Goal: Task Accomplishment & Management: Complete application form

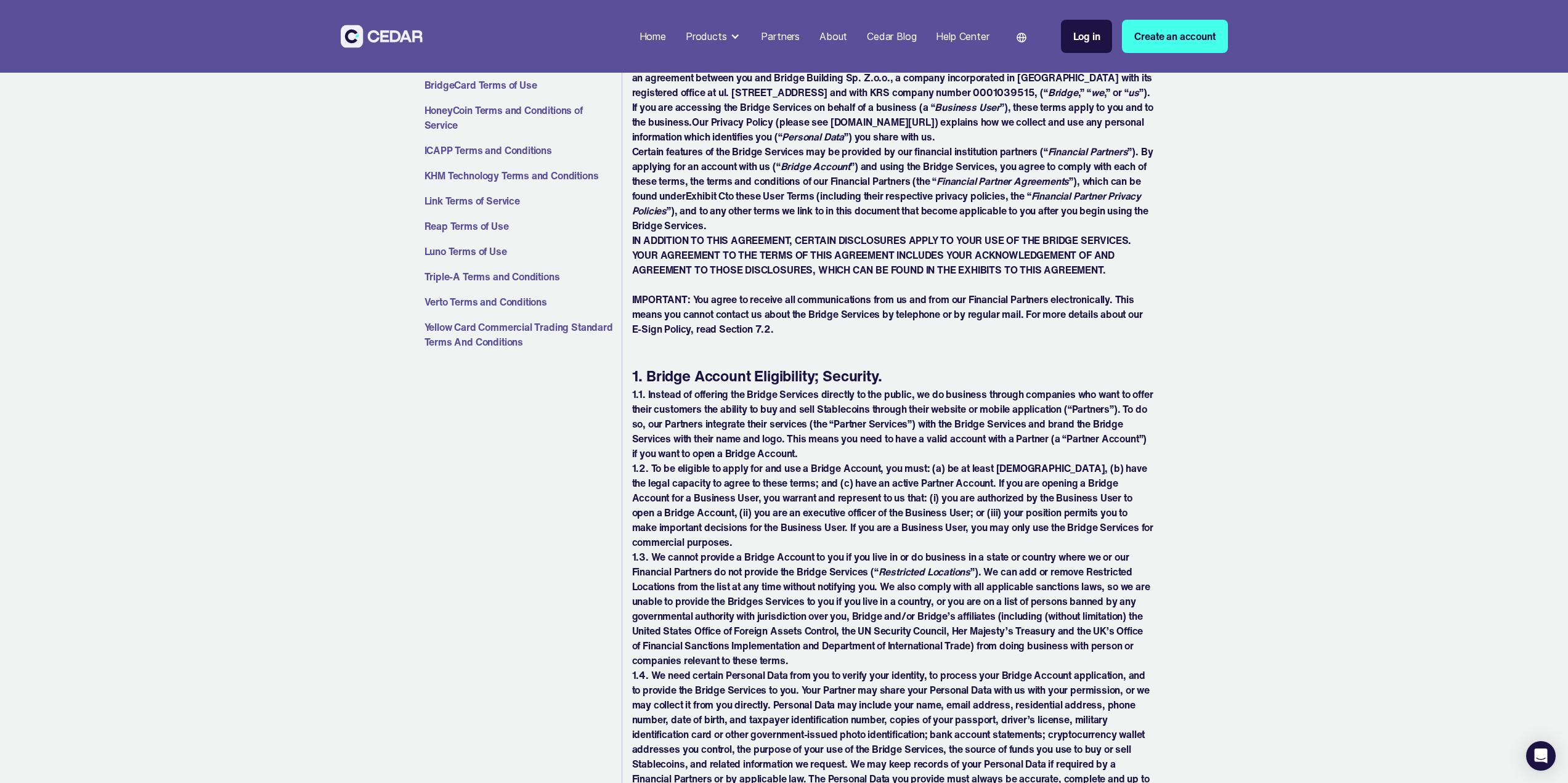
scroll to position [493, 0]
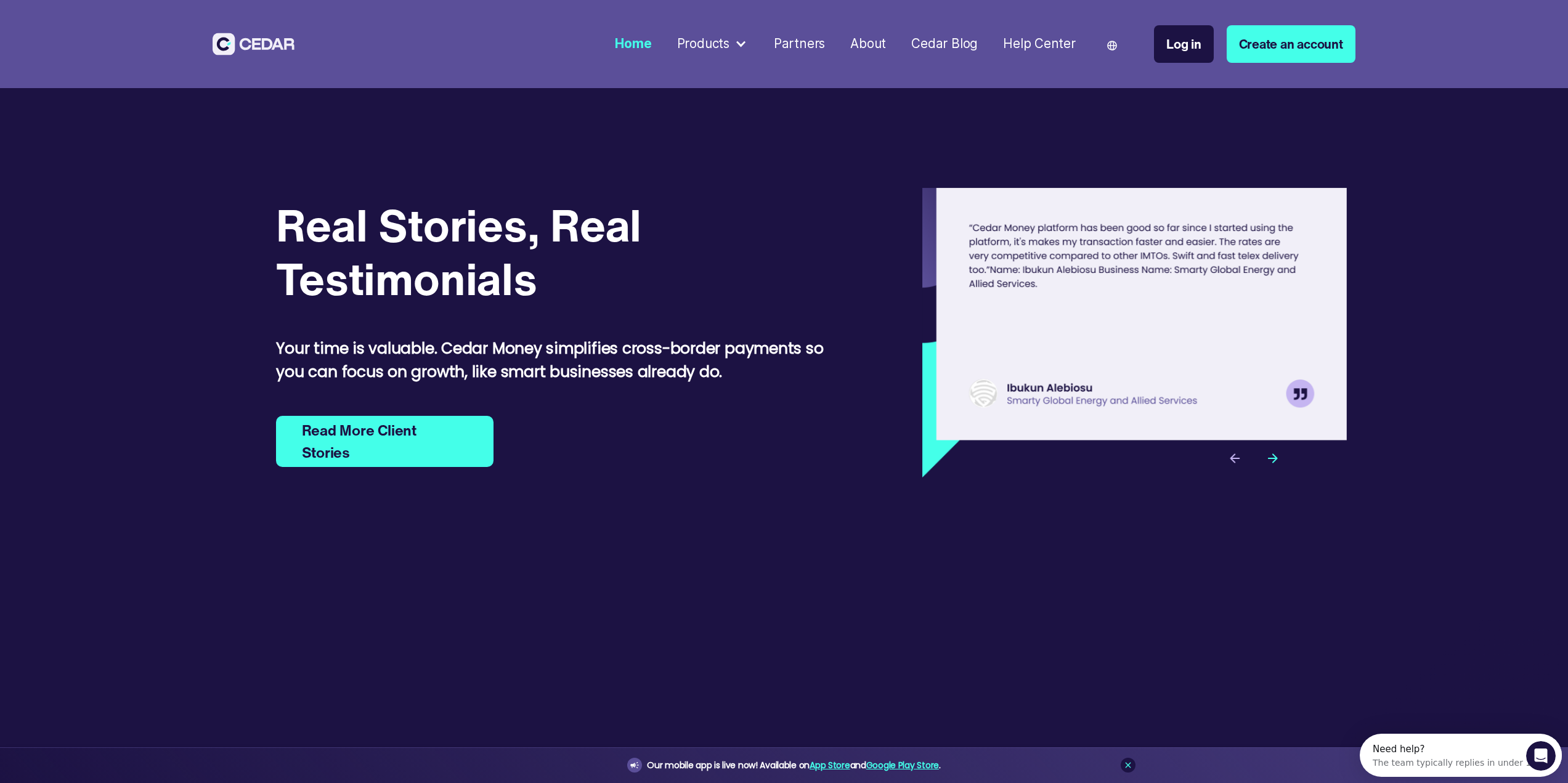
scroll to position [5693, 0]
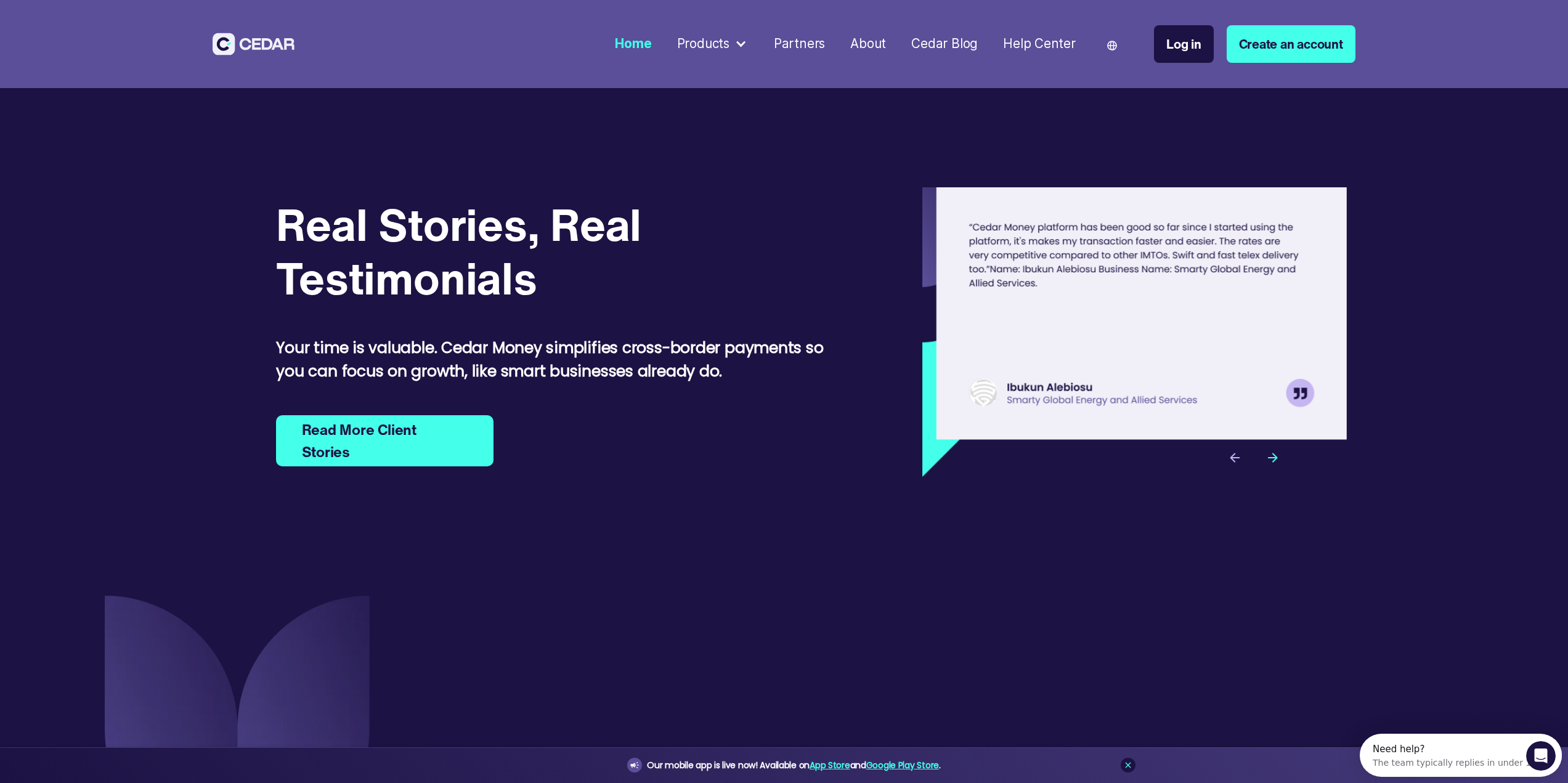
click at [718, 43] on div "Products" at bounding box center [703, 44] width 52 height 19
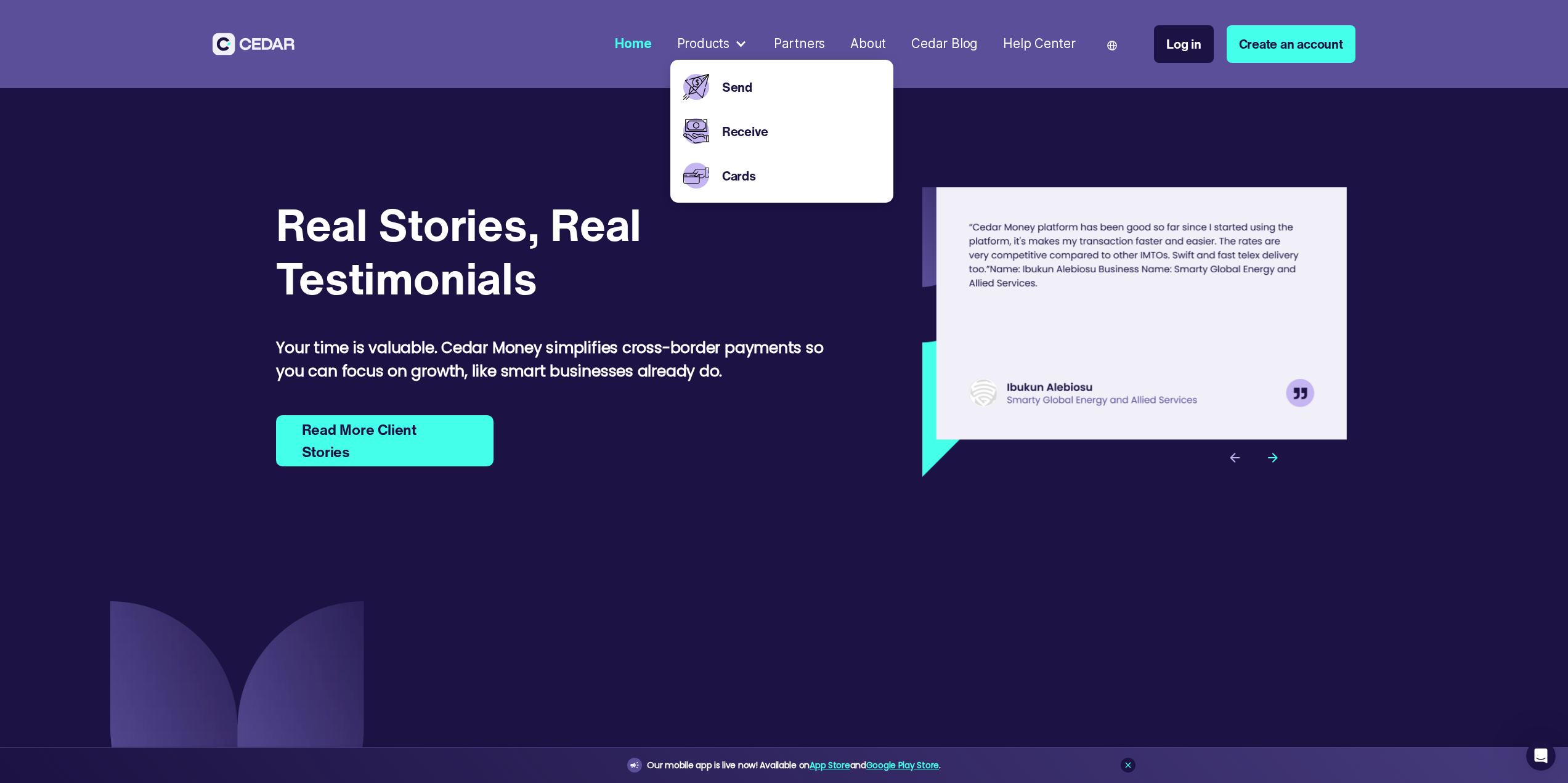
click at [792, 244] on div "Real Stories, Real Testimonials" at bounding box center [567, 250] width 582 height 106
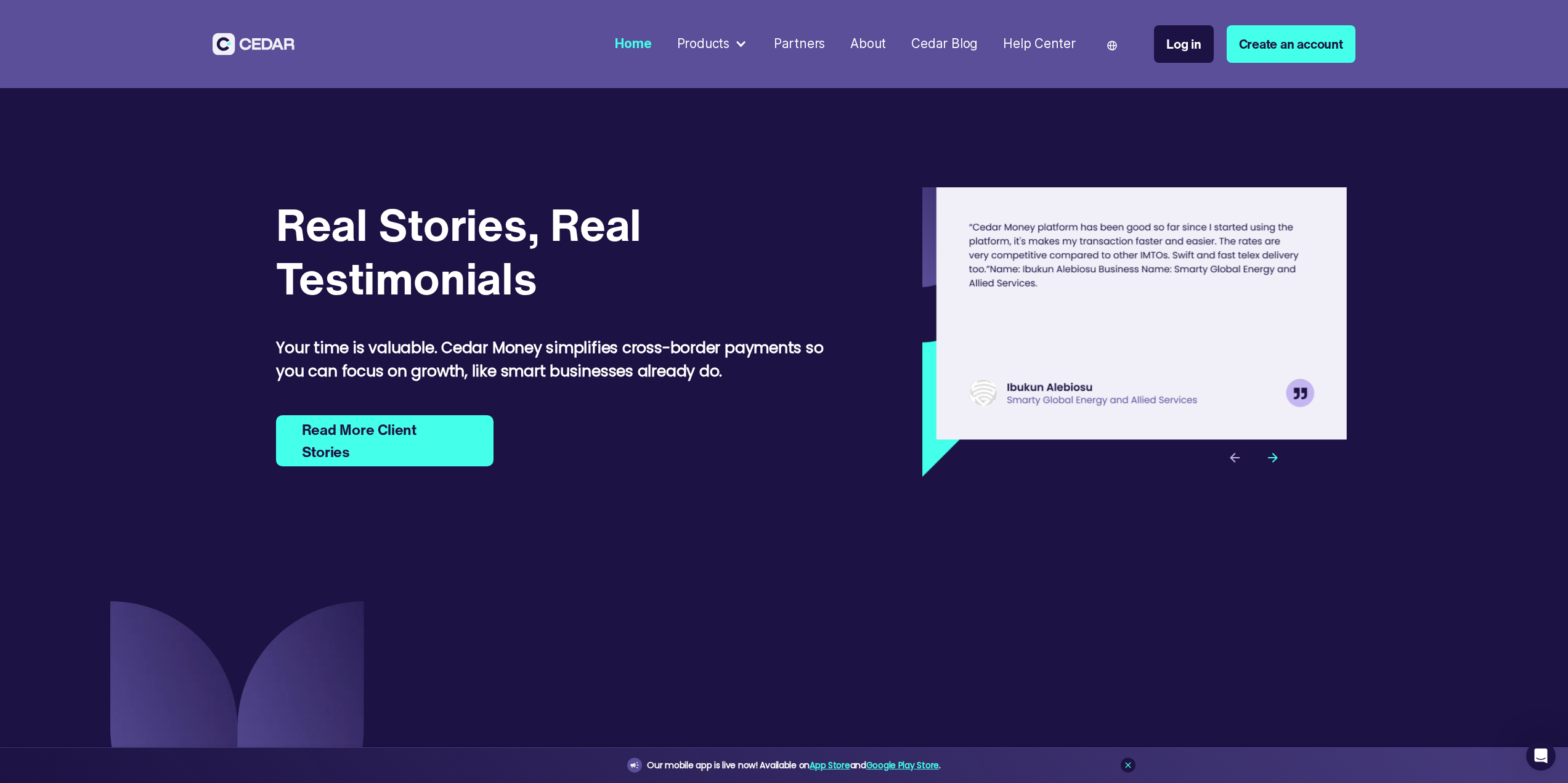
click at [1256, 58] on link "Create an account" at bounding box center [1291, 44] width 129 height 38
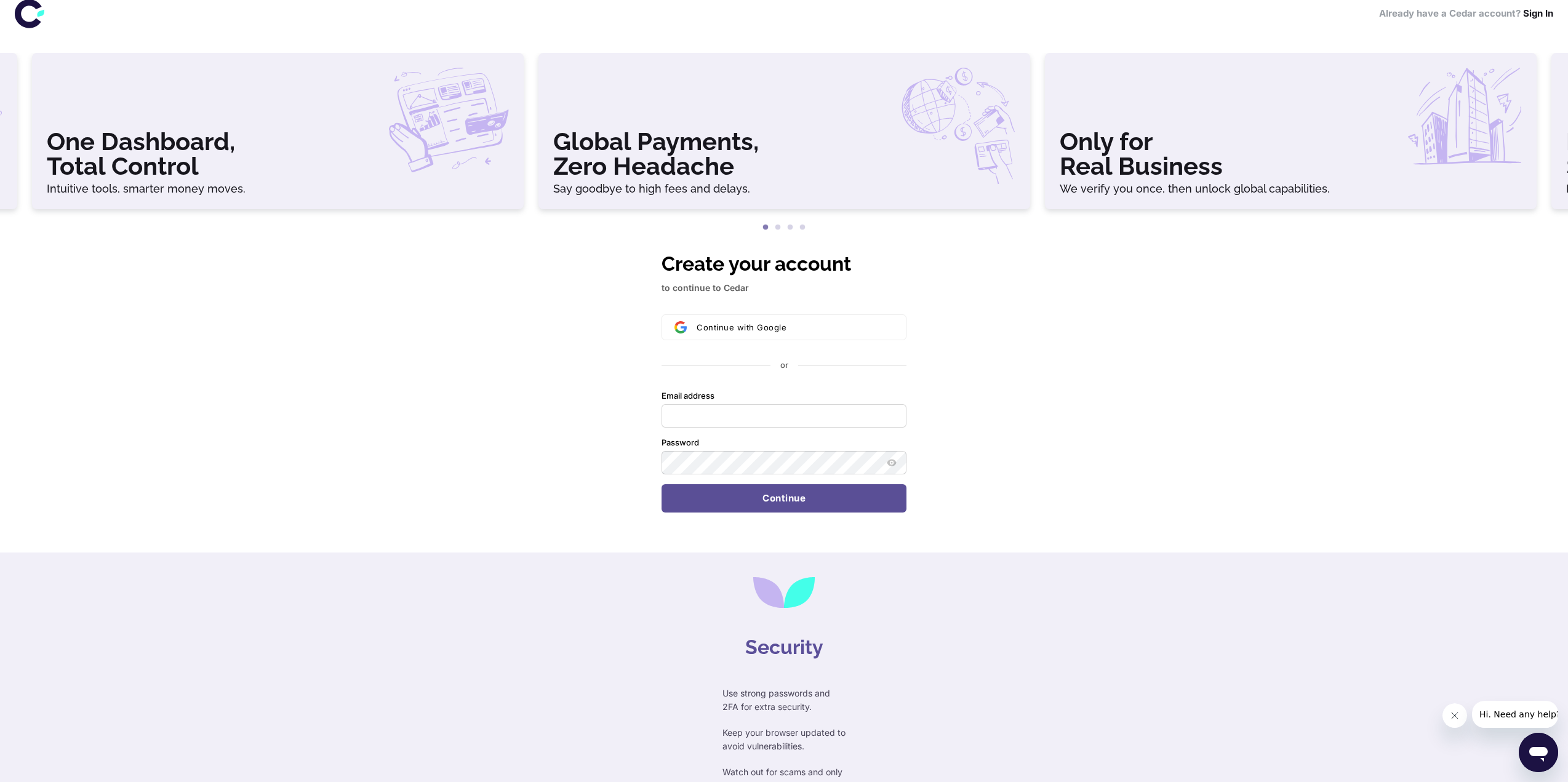
scroll to position [64, 0]
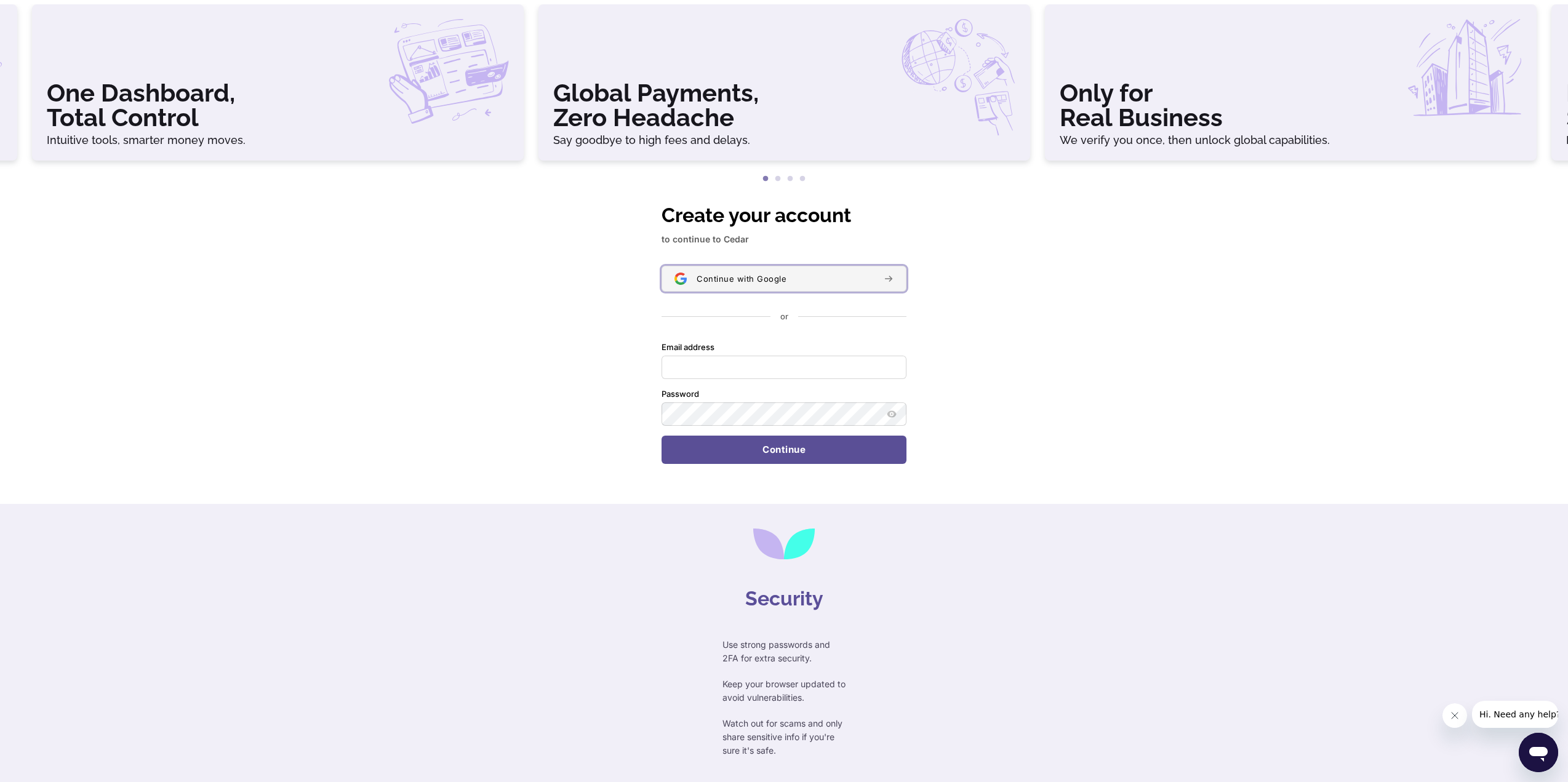
click at [734, 287] on button "Continue with Google" at bounding box center [784, 279] width 245 height 26
